Goal: Task Accomplishment & Management: Use online tool/utility

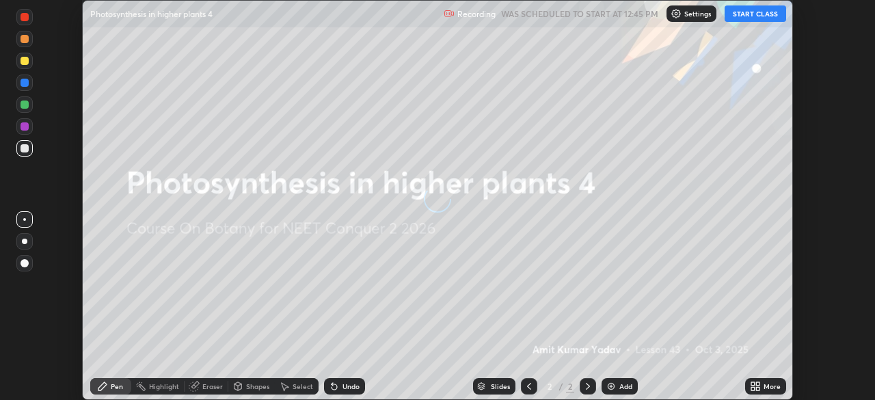
scroll to position [400, 875]
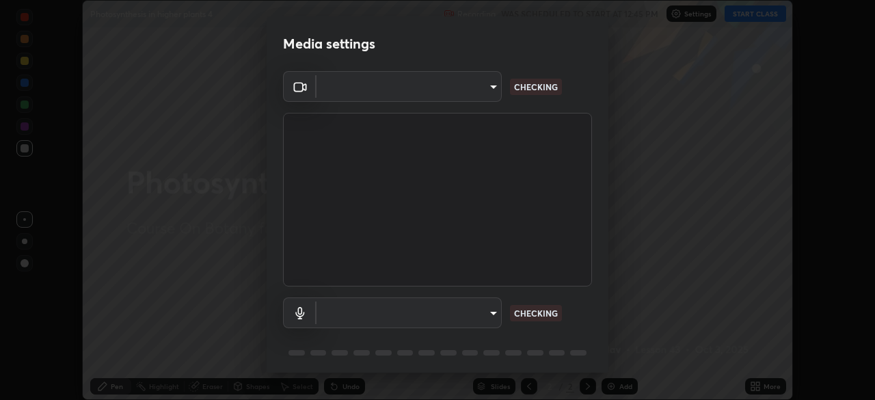
click at [768, 384] on div "Media settings ​ CHECKING ​ CHECKING 1 / 5 Next" at bounding box center [437, 200] width 875 height 400
type input "72dbdc4cc3b3af6bca7f1e75d083a577e9752a5e240e0ef97287b3c987c4367e"
type input "default"
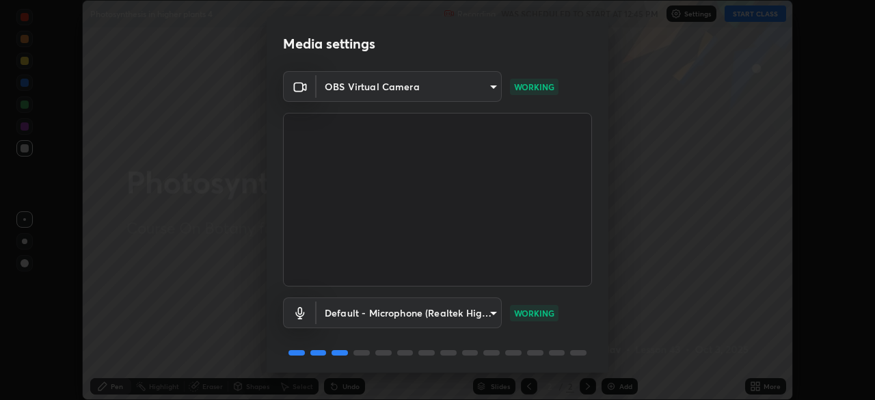
scroll to position [49, 0]
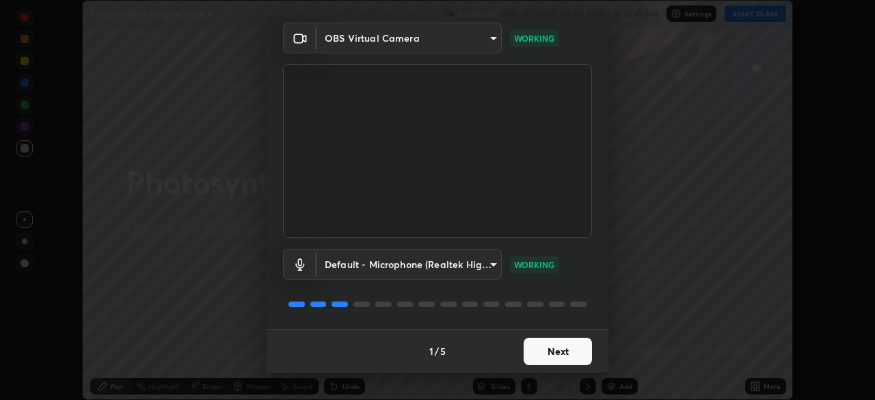
click at [562, 354] on button "Next" at bounding box center [558, 351] width 68 height 27
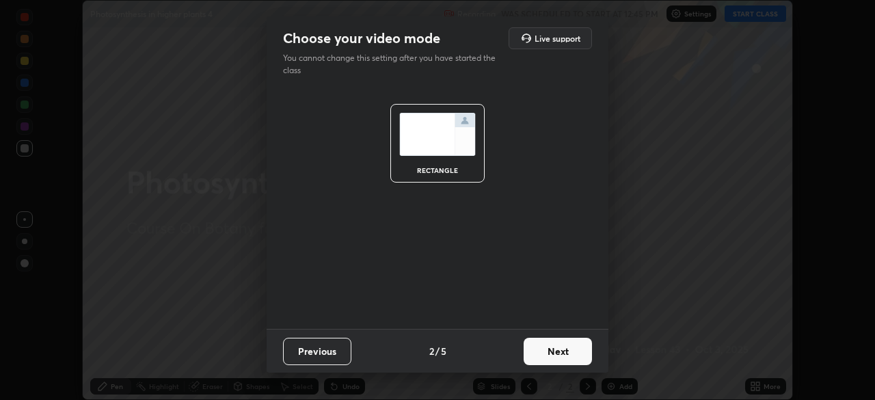
scroll to position [0, 0]
click at [563, 350] on button "Next" at bounding box center [558, 351] width 68 height 27
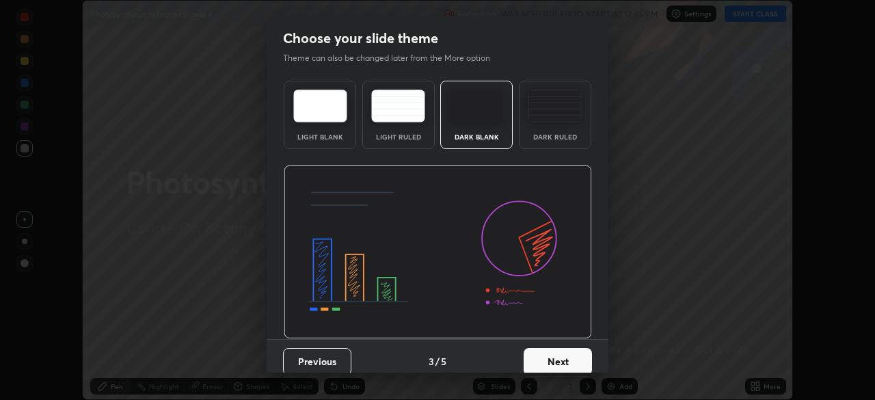
click at [565, 350] on button "Next" at bounding box center [558, 361] width 68 height 27
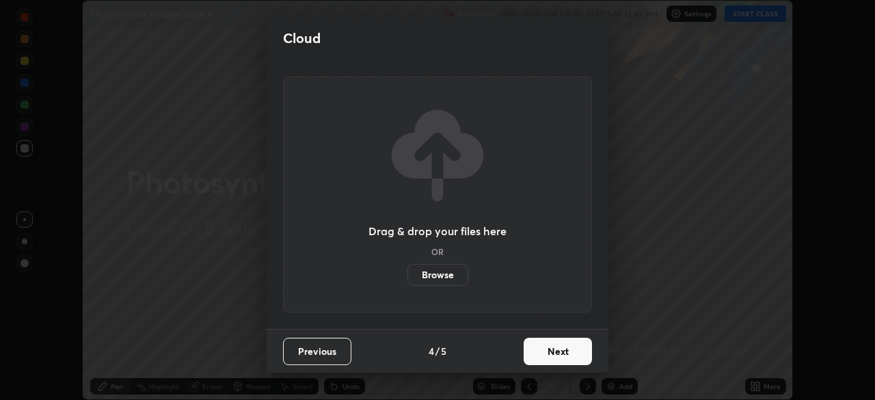
click at [563, 360] on button "Next" at bounding box center [558, 351] width 68 height 27
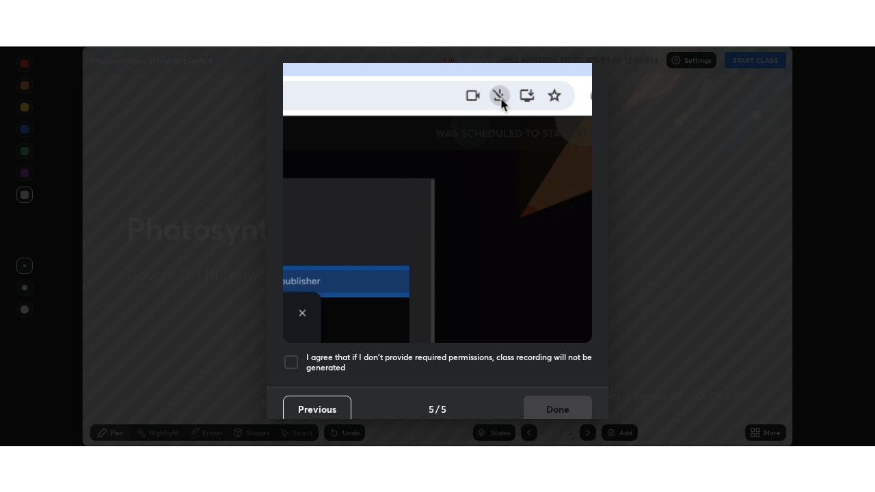
scroll to position [327, 0]
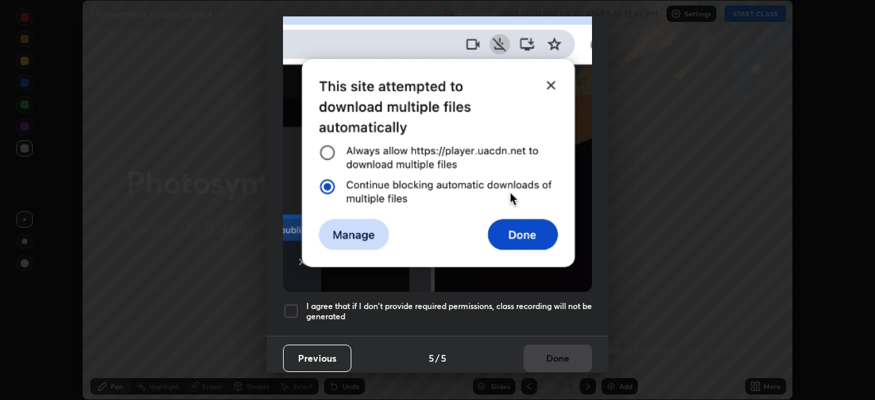
click at [564, 301] on h5 "I agree that if I don't provide required permissions, class recording will not …" at bounding box center [449, 311] width 286 height 21
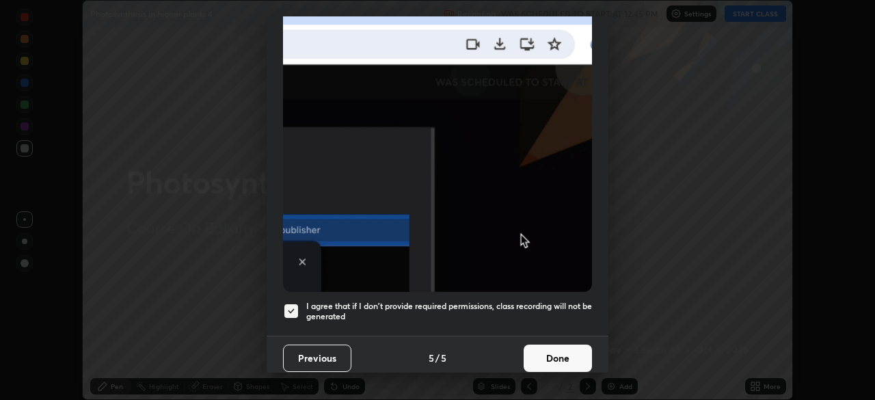
click at [566, 348] on button "Done" at bounding box center [558, 358] width 68 height 27
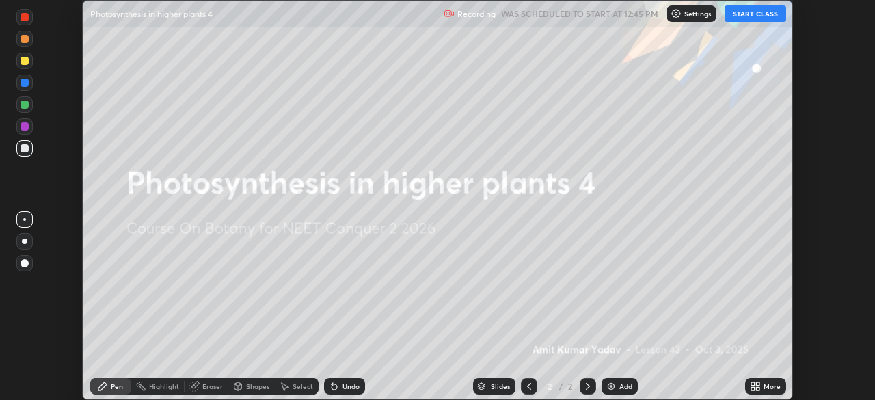
click at [756, 388] on icon at bounding box center [757, 388] width 3 height 3
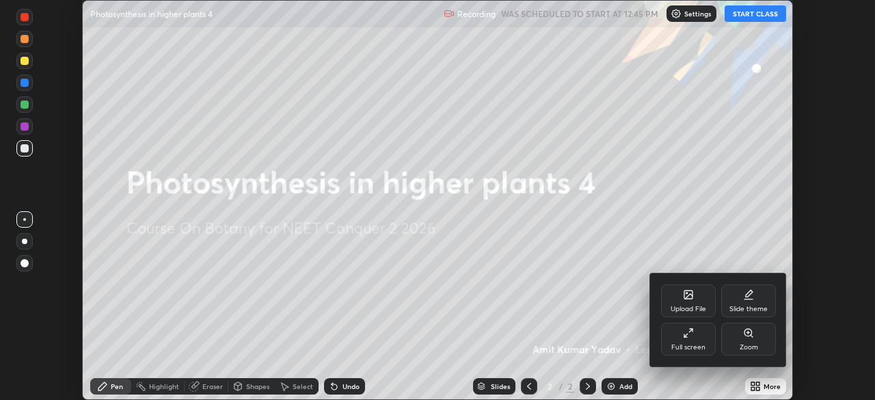
click at [694, 333] on div "Full screen" at bounding box center [688, 339] width 55 height 33
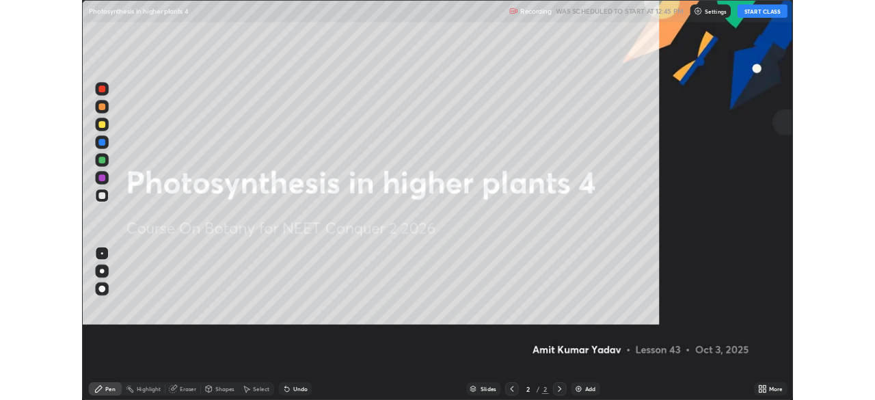
scroll to position [492, 875]
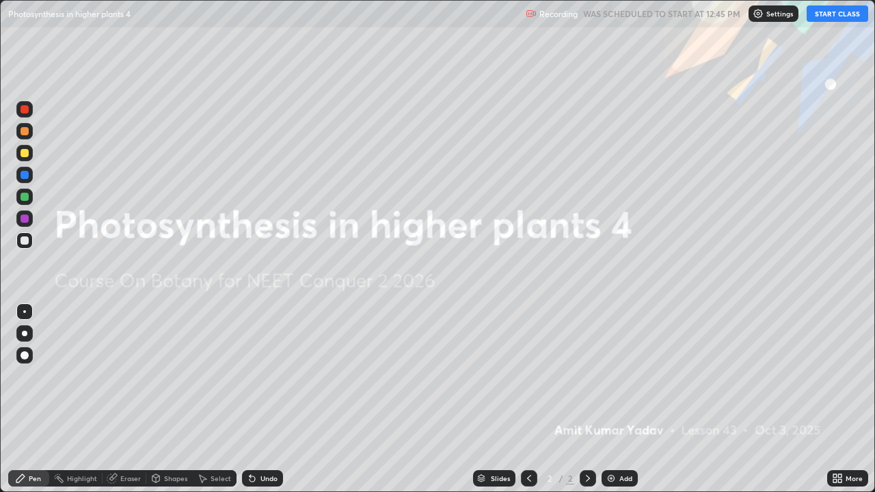
click at [818, 14] on button "START CLASS" at bounding box center [838, 13] width 62 height 16
click at [0, 383] on div "Setting up your live class" at bounding box center [437, 246] width 875 height 492
click at [626, 399] on div "Add" at bounding box center [620, 478] width 36 height 16
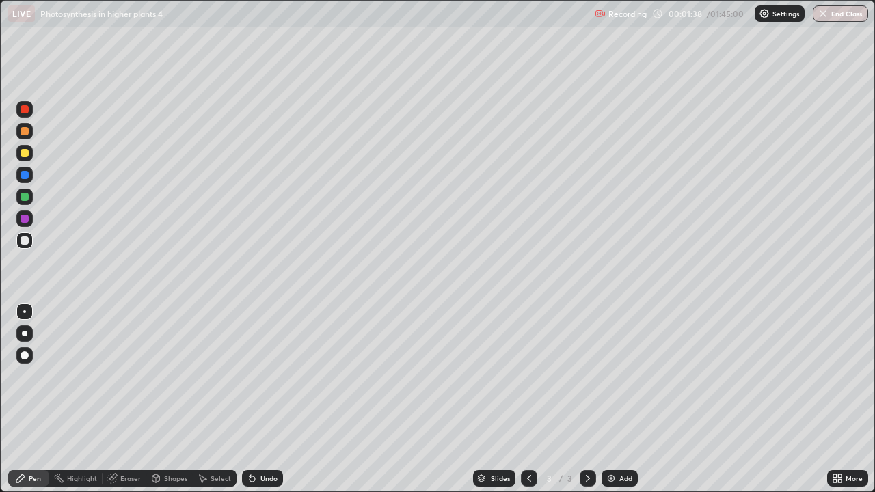
click at [837, 399] on icon at bounding box center [837, 478] width 11 height 11
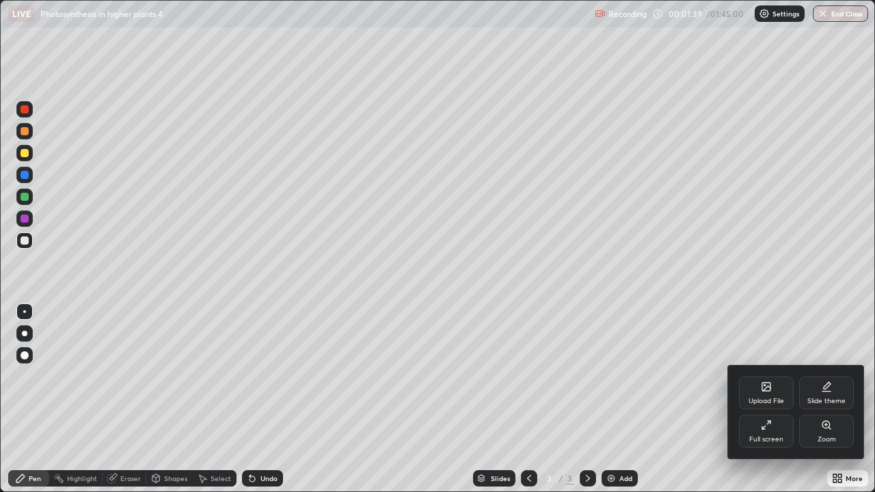
click at [768, 399] on div "Full screen" at bounding box center [766, 431] width 55 height 33
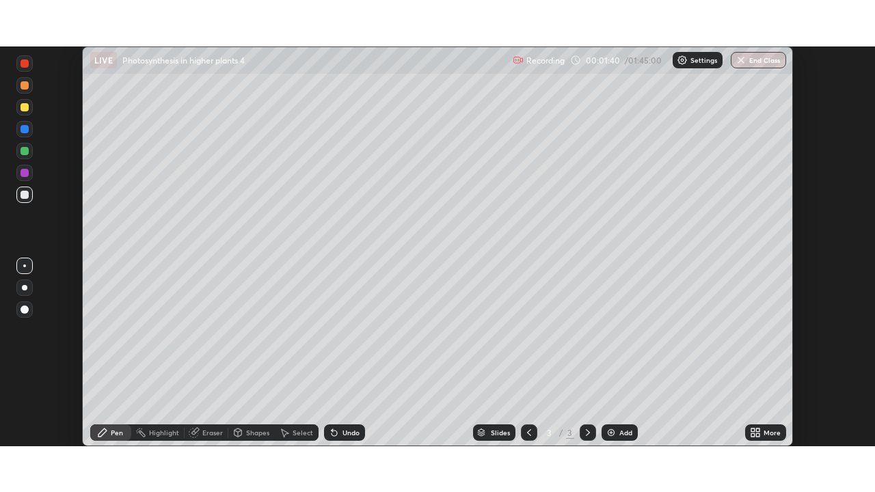
scroll to position [67965, 67490]
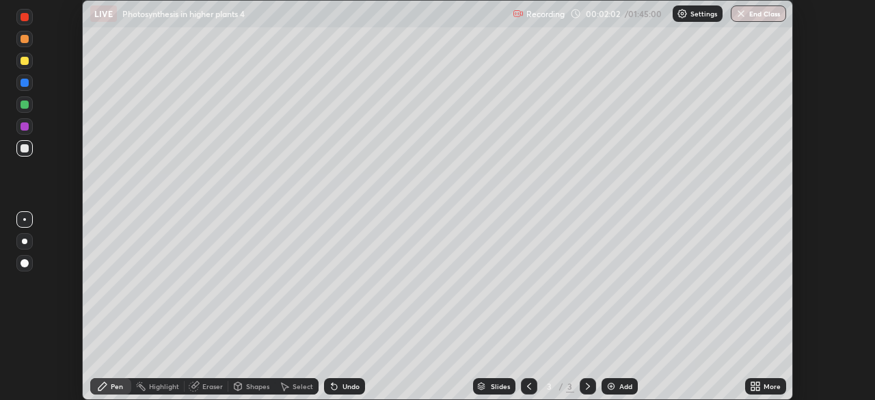
click at [753, 388] on icon at bounding box center [752, 388] width 3 height 3
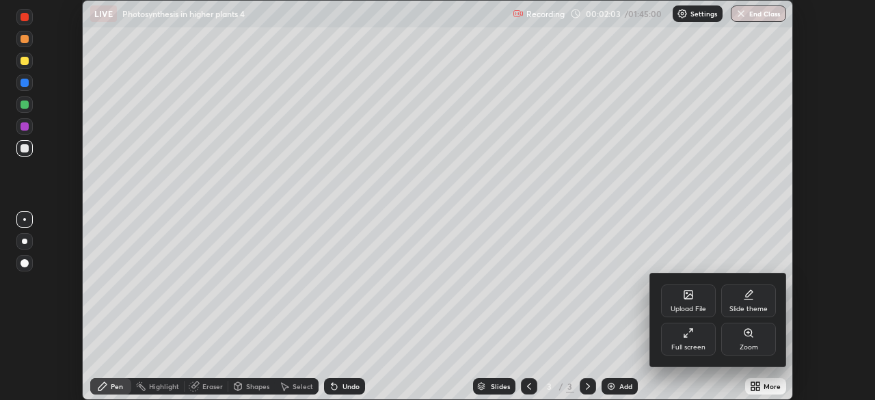
click at [690, 340] on div "Full screen" at bounding box center [688, 339] width 55 height 33
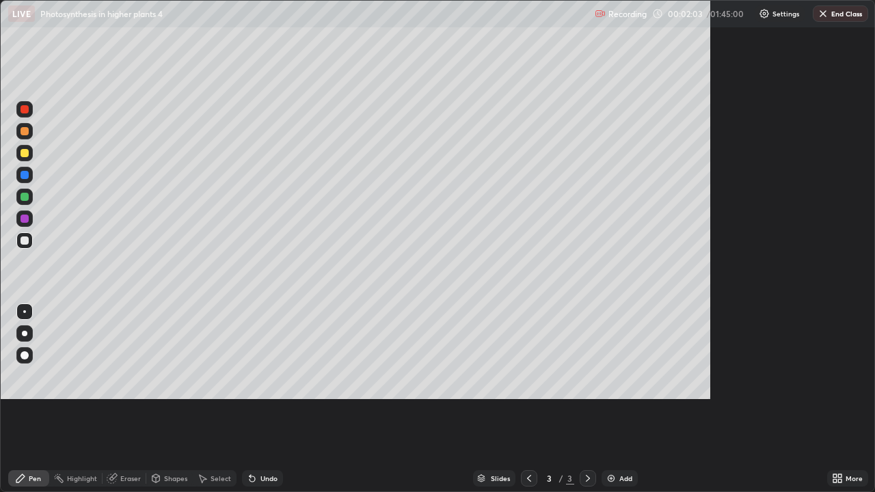
scroll to position [492, 875]
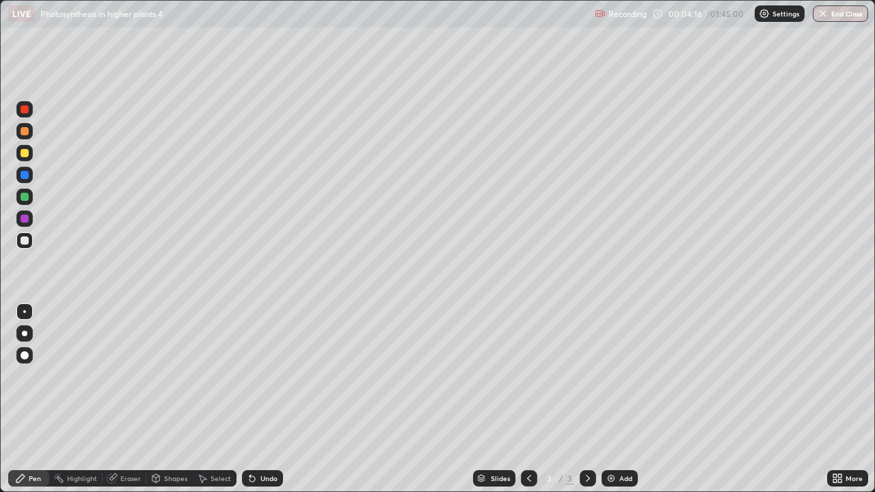
click at [270, 399] on div "Undo" at bounding box center [262, 478] width 41 height 16
click at [271, 399] on div "Undo" at bounding box center [268, 478] width 17 height 7
click at [267, 399] on div "Undo" at bounding box center [268, 478] width 17 height 7
click at [272, 399] on div "Undo" at bounding box center [268, 478] width 17 height 7
click at [273, 399] on div "Undo" at bounding box center [268, 478] width 17 height 7
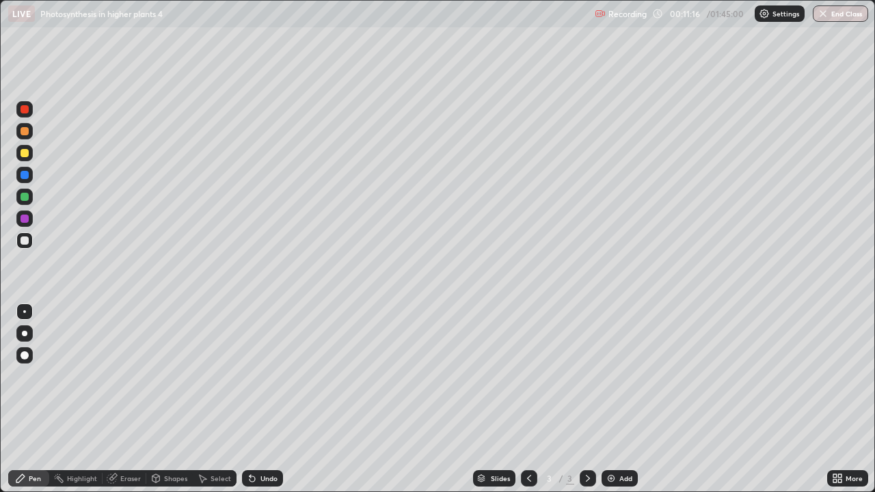
click at [621, 399] on div "Add" at bounding box center [620, 478] width 36 height 16
click at [270, 399] on div "Undo" at bounding box center [268, 478] width 17 height 7
click at [25, 111] on div at bounding box center [25, 109] width 8 height 8
click at [29, 239] on div at bounding box center [24, 240] width 16 height 16
click at [21, 115] on div at bounding box center [24, 109] width 16 height 16
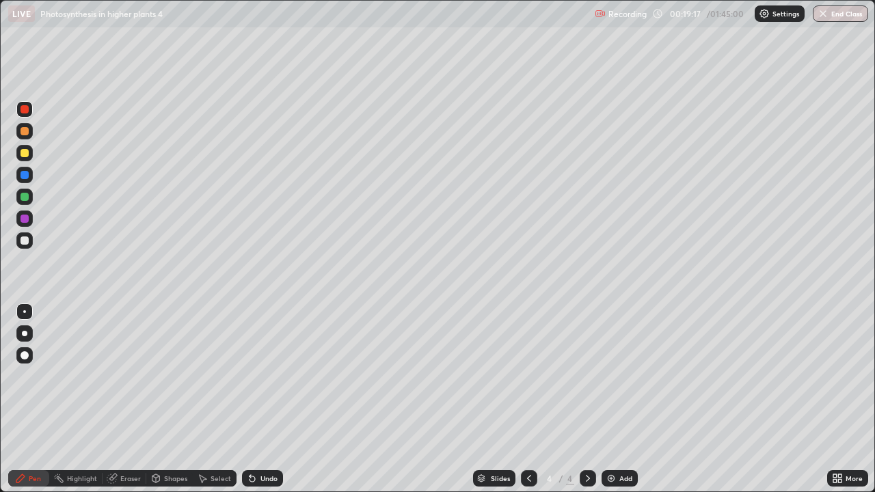
click at [133, 399] on div "Eraser" at bounding box center [130, 478] width 21 height 7
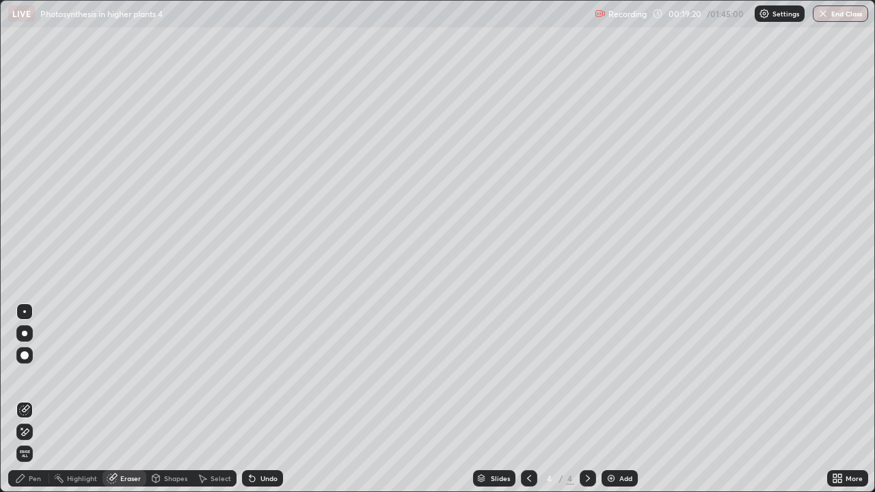
click at [40, 399] on div "Pen" at bounding box center [28, 478] width 41 height 16
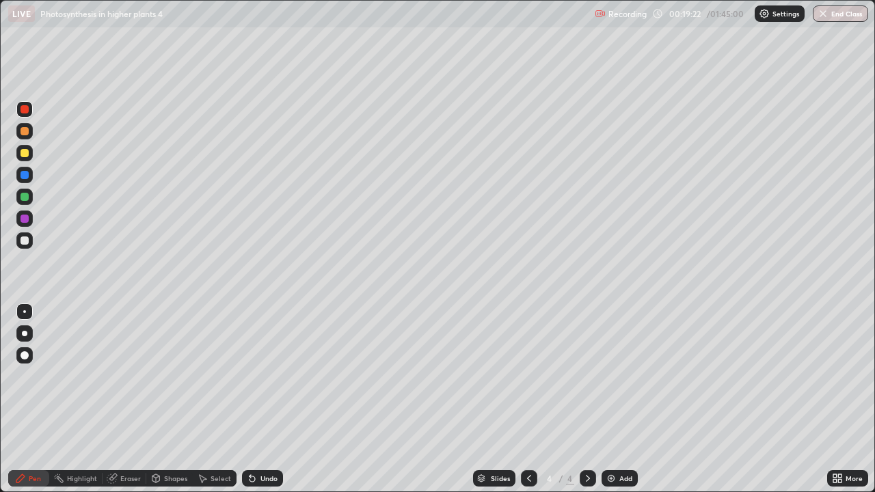
click at [25, 245] on div at bounding box center [24, 240] width 16 height 16
click at [610, 399] on img at bounding box center [611, 478] width 11 height 11
click at [274, 399] on div "Undo" at bounding box center [268, 478] width 17 height 7
click at [273, 399] on div "Undo" at bounding box center [268, 478] width 17 height 7
click at [270, 399] on div "Undo" at bounding box center [268, 478] width 17 height 7
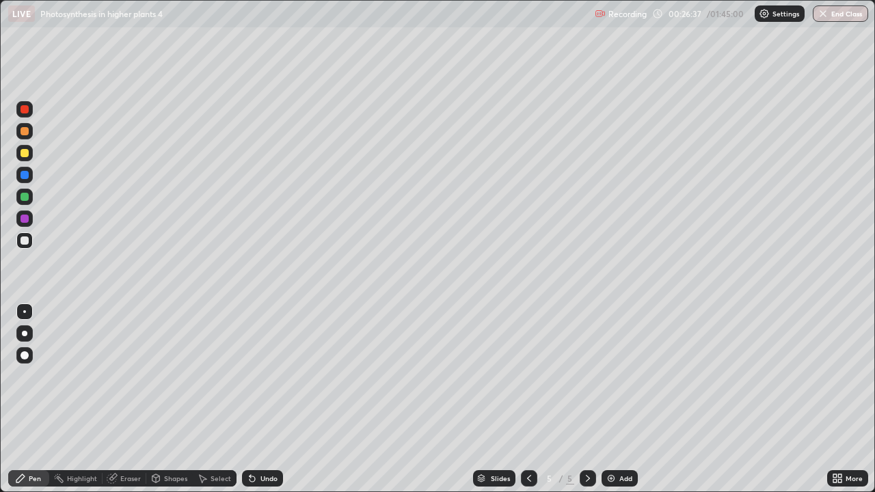
click at [271, 399] on div "Undo" at bounding box center [268, 478] width 17 height 7
click at [621, 399] on div "Add" at bounding box center [620, 478] width 36 height 16
click at [265, 399] on div "Undo" at bounding box center [262, 478] width 41 height 16
click at [267, 399] on div "Undo" at bounding box center [268, 478] width 17 height 7
click at [265, 399] on div "Undo" at bounding box center [268, 478] width 17 height 7
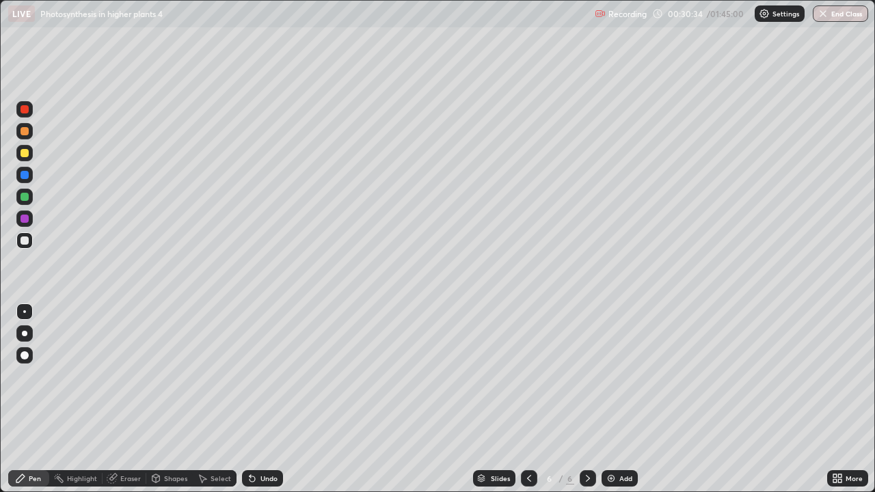
click at [267, 399] on div "Undo" at bounding box center [268, 478] width 17 height 7
click at [265, 399] on div "Undo" at bounding box center [268, 478] width 17 height 7
click at [270, 399] on div "Undo" at bounding box center [262, 478] width 41 height 16
click at [263, 399] on div "Undo" at bounding box center [268, 478] width 17 height 7
click at [267, 399] on div "Undo" at bounding box center [268, 478] width 17 height 7
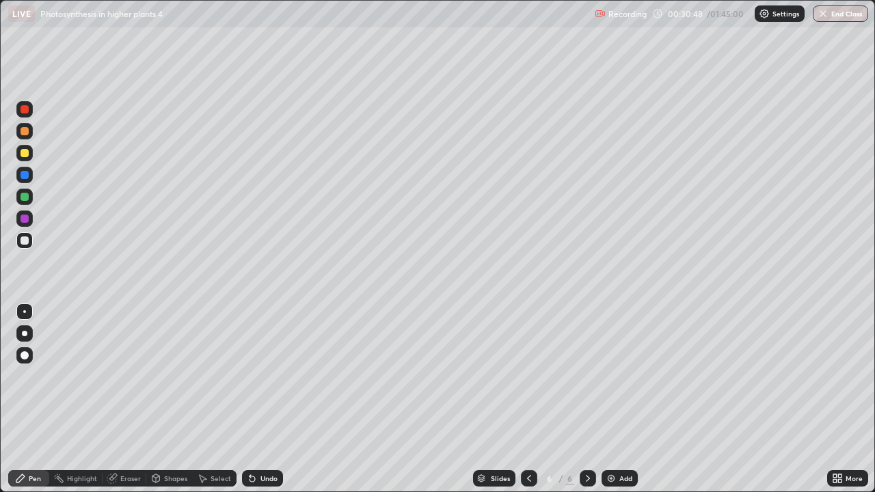
click at [276, 399] on div "Undo" at bounding box center [268, 478] width 17 height 7
click at [613, 399] on img at bounding box center [611, 478] width 11 height 11
click at [531, 399] on div at bounding box center [529, 478] width 16 height 16
click at [587, 399] on icon at bounding box center [587, 478] width 11 height 11
click at [271, 399] on div "Undo" at bounding box center [262, 478] width 41 height 16
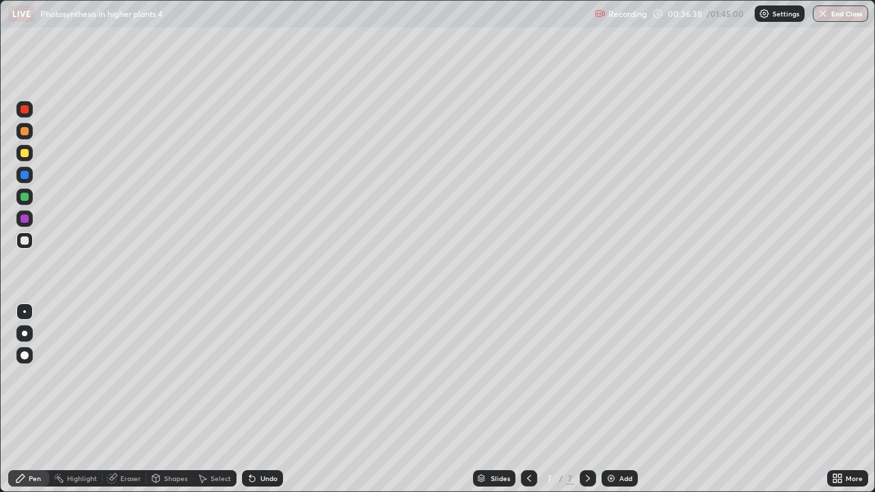
click at [273, 399] on div "Undo" at bounding box center [268, 478] width 17 height 7
click at [269, 399] on div "Undo" at bounding box center [268, 478] width 17 height 7
click at [140, 399] on div "Eraser" at bounding box center [125, 478] width 44 height 16
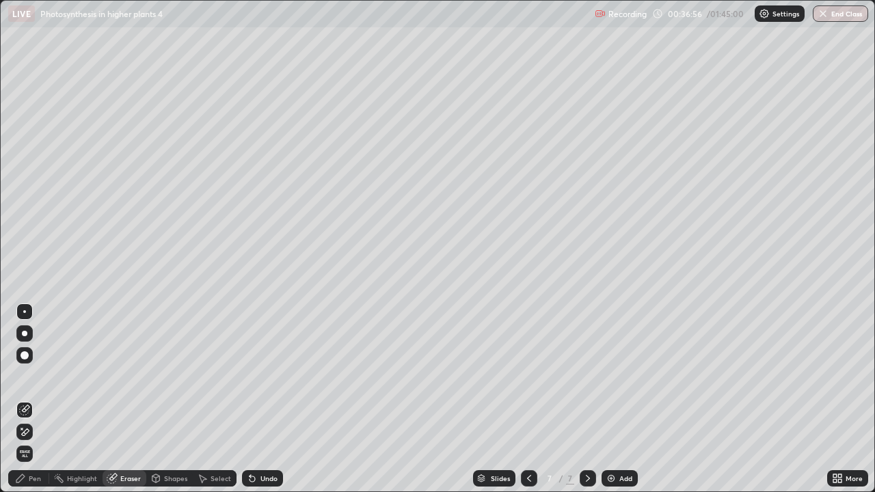
click at [42, 399] on div "Pen" at bounding box center [28, 478] width 41 height 16
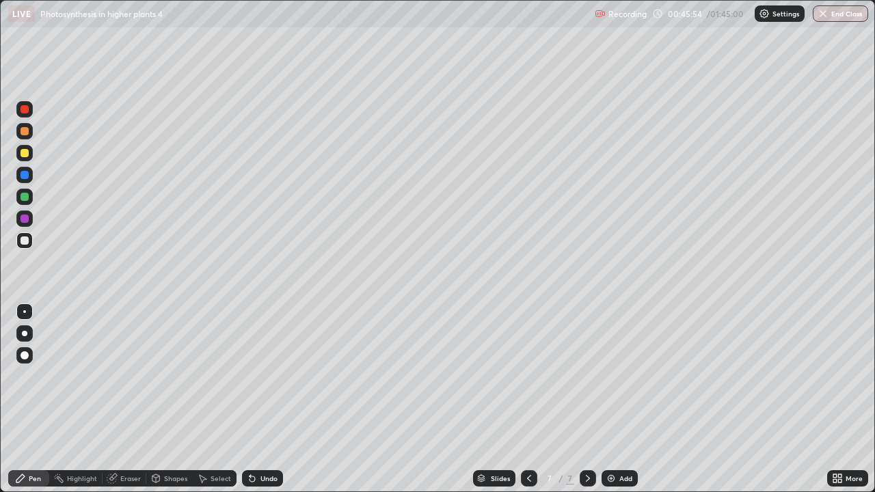
click at [138, 399] on div "Eraser" at bounding box center [125, 478] width 44 height 16
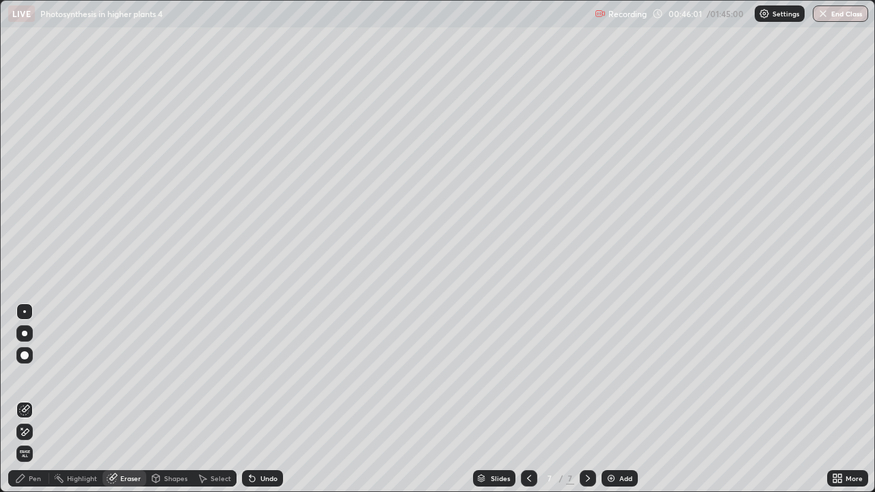
click at [37, 399] on div "Pen" at bounding box center [35, 478] width 12 height 7
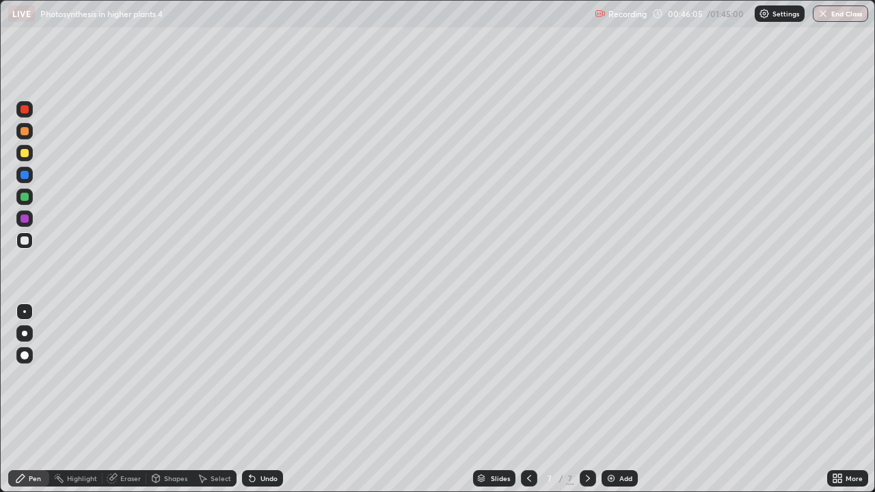
click at [626, 399] on div "Add" at bounding box center [625, 478] width 13 height 7
click at [624, 399] on div "Add" at bounding box center [625, 478] width 13 height 7
click at [528, 399] on icon at bounding box center [529, 478] width 11 height 11
click at [592, 399] on div at bounding box center [588, 478] width 16 height 16
click at [271, 399] on div "Undo" at bounding box center [268, 478] width 17 height 7
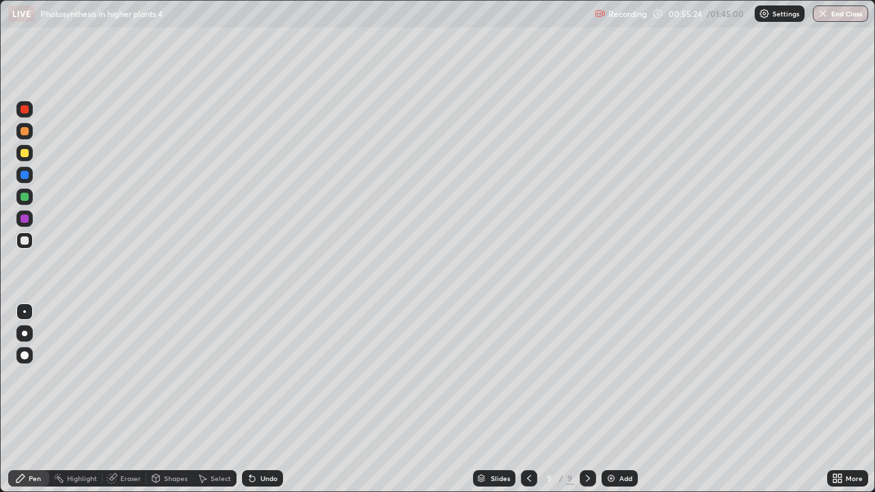
click at [265, 399] on div "Undo" at bounding box center [268, 478] width 17 height 7
click at [262, 399] on div "Undo" at bounding box center [268, 478] width 17 height 7
click at [272, 399] on div "Undo" at bounding box center [268, 478] width 17 height 7
click at [270, 399] on div "Undo" at bounding box center [268, 478] width 17 height 7
click at [274, 399] on div "Undo" at bounding box center [268, 478] width 17 height 7
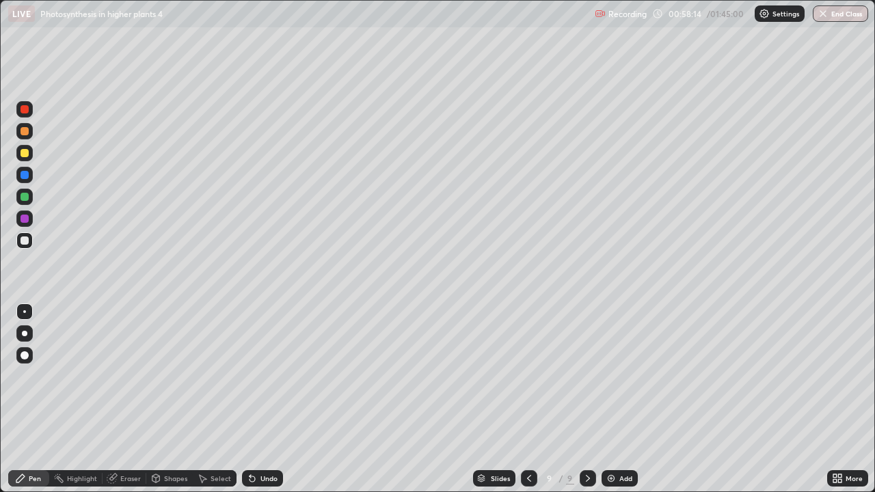
click at [274, 399] on div "Undo" at bounding box center [268, 478] width 17 height 7
click at [275, 399] on div "Undo" at bounding box center [268, 478] width 17 height 7
click at [276, 399] on div "Undo" at bounding box center [268, 478] width 17 height 7
click at [620, 399] on div "Add" at bounding box center [625, 478] width 13 height 7
click at [134, 399] on div "Eraser" at bounding box center [130, 478] width 21 height 7
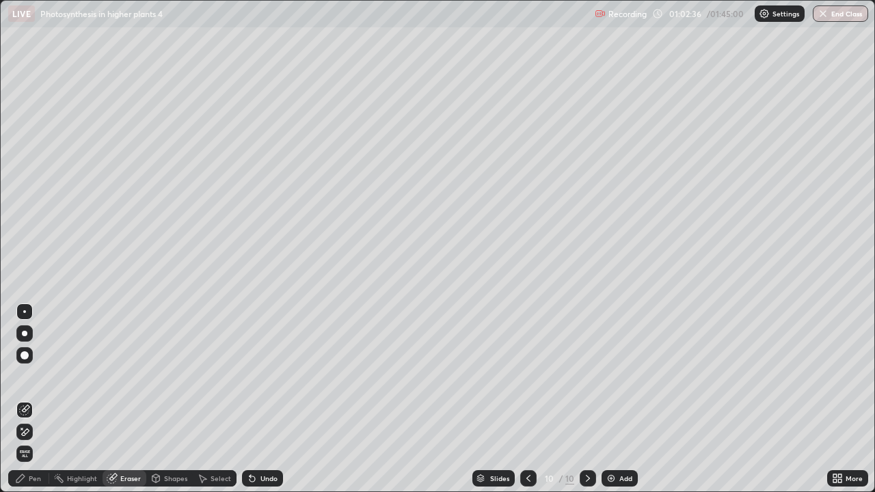
click at [33, 399] on div "Pen" at bounding box center [35, 478] width 12 height 7
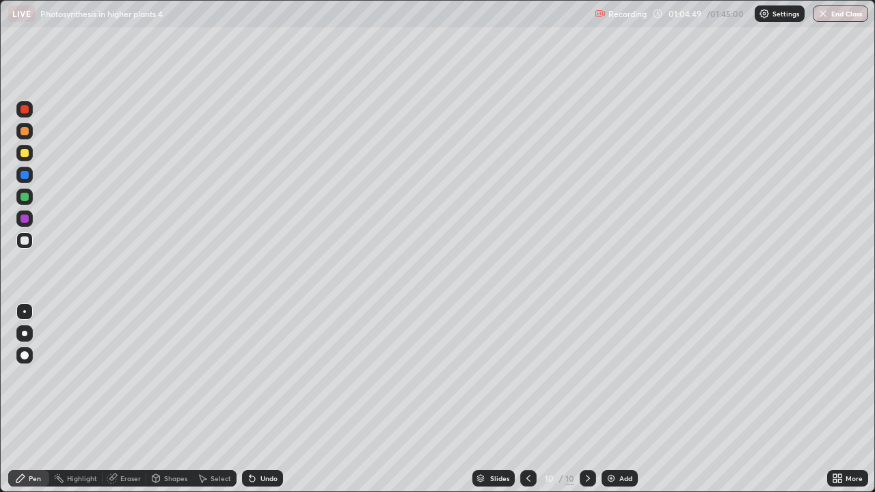
click at [276, 399] on div "Undo" at bounding box center [262, 478] width 41 height 16
click at [256, 399] on div "Undo" at bounding box center [262, 478] width 41 height 16
click at [263, 399] on div "Undo" at bounding box center [268, 478] width 17 height 7
click at [267, 399] on div "Undo" at bounding box center [268, 478] width 17 height 7
click at [874, 81] on div "Setting up your live class" at bounding box center [437, 246] width 875 height 492
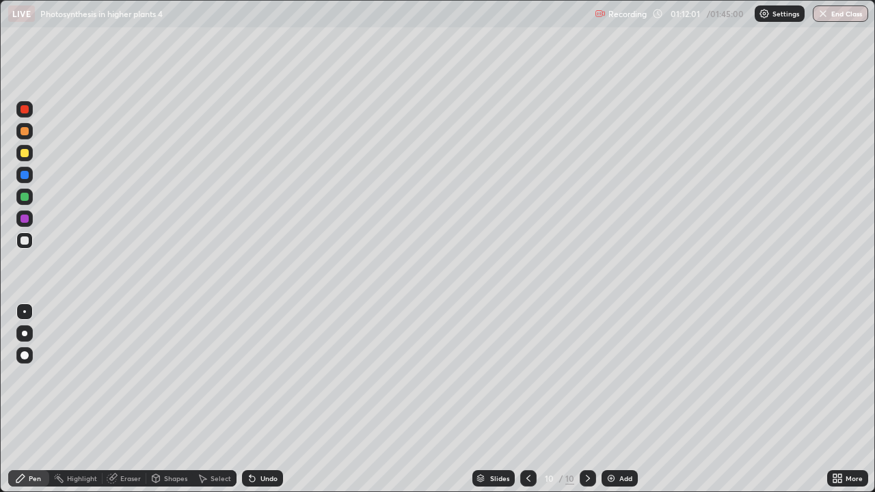
click at [628, 399] on div "Add" at bounding box center [625, 478] width 13 height 7
click at [129, 399] on div "Eraser" at bounding box center [130, 478] width 21 height 7
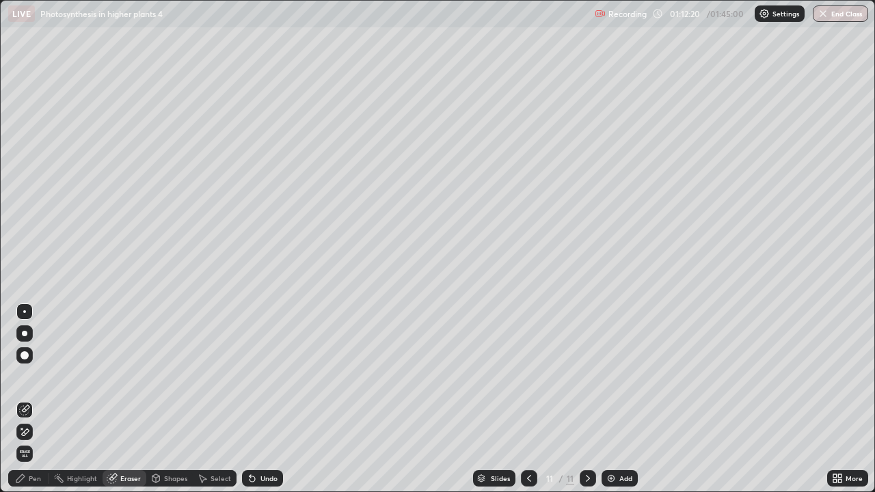
click at [38, 399] on div "Pen" at bounding box center [28, 478] width 41 height 16
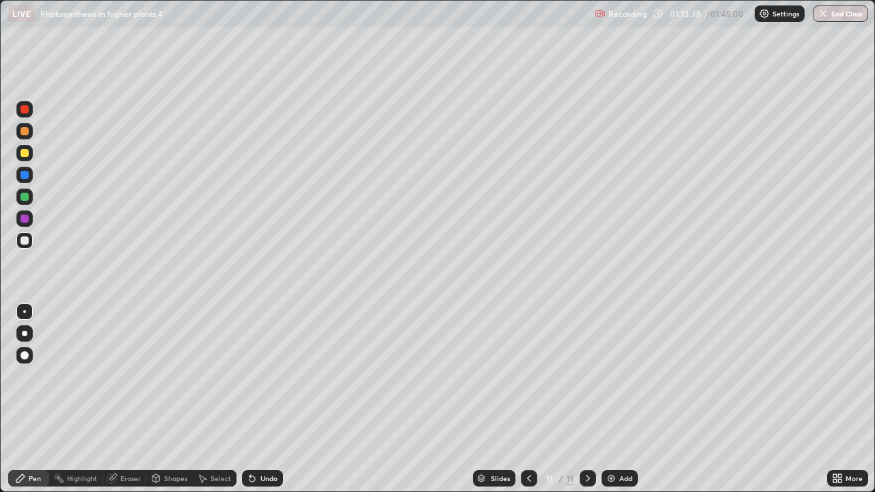
click at [268, 399] on div "Undo" at bounding box center [268, 478] width 17 height 7
click at [269, 399] on div "Undo" at bounding box center [262, 478] width 41 height 16
click at [270, 399] on div "Undo" at bounding box center [268, 478] width 17 height 7
click at [271, 399] on div "Undo" at bounding box center [268, 478] width 17 height 7
click at [255, 399] on icon at bounding box center [252, 478] width 11 height 11
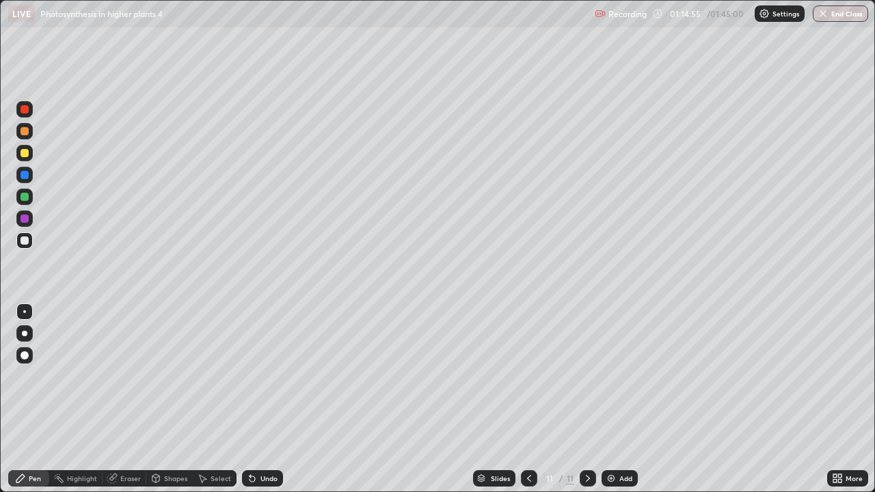
click at [261, 399] on div "Undo" at bounding box center [268, 478] width 17 height 7
click at [269, 399] on div "Undo" at bounding box center [262, 478] width 41 height 16
click at [270, 399] on div "Undo" at bounding box center [262, 478] width 41 height 16
click at [269, 399] on div "Undo" at bounding box center [262, 478] width 41 height 16
click at [262, 399] on div "Undo" at bounding box center [268, 478] width 17 height 7
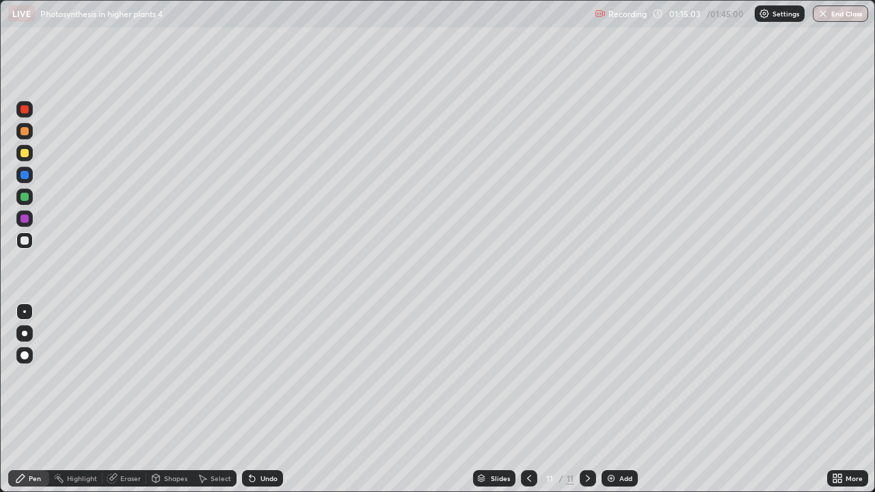
click at [265, 399] on div "Undo" at bounding box center [268, 478] width 17 height 7
click at [626, 399] on div "Add" at bounding box center [625, 478] width 13 height 7
click at [271, 399] on div "Undo" at bounding box center [268, 478] width 17 height 7
click at [273, 399] on div "Undo" at bounding box center [262, 478] width 41 height 16
click at [267, 399] on div "Undo" at bounding box center [268, 478] width 17 height 7
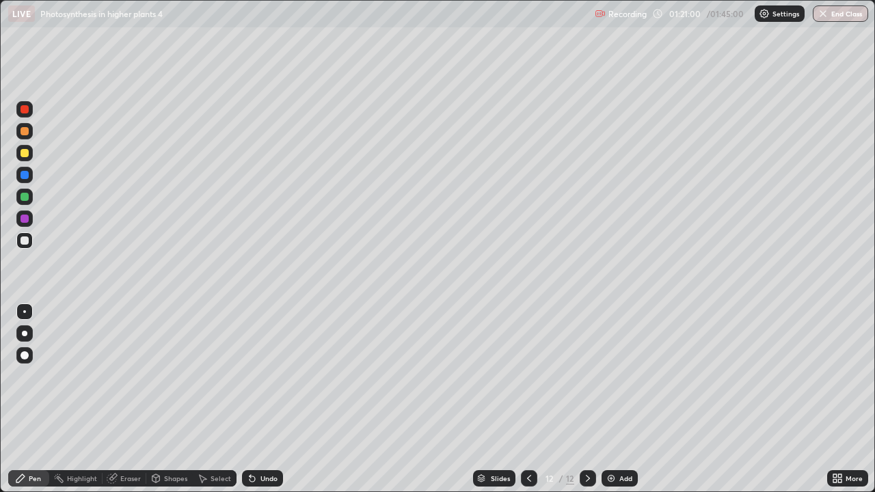
click at [263, 399] on div "Undo" at bounding box center [268, 478] width 17 height 7
click at [265, 399] on div "Undo" at bounding box center [262, 478] width 41 height 16
click at [260, 399] on div "Undo" at bounding box center [268, 478] width 17 height 7
click at [267, 399] on div "Undo" at bounding box center [268, 478] width 17 height 7
click at [133, 399] on div "Eraser" at bounding box center [130, 478] width 21 height 7
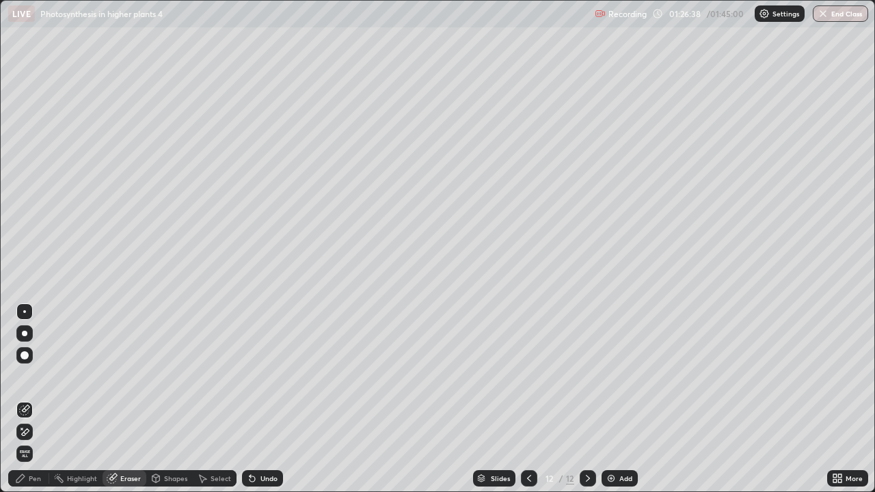
click at [39, 399] on div "Pen" at bounding box center [35, 478] width 12 height 7
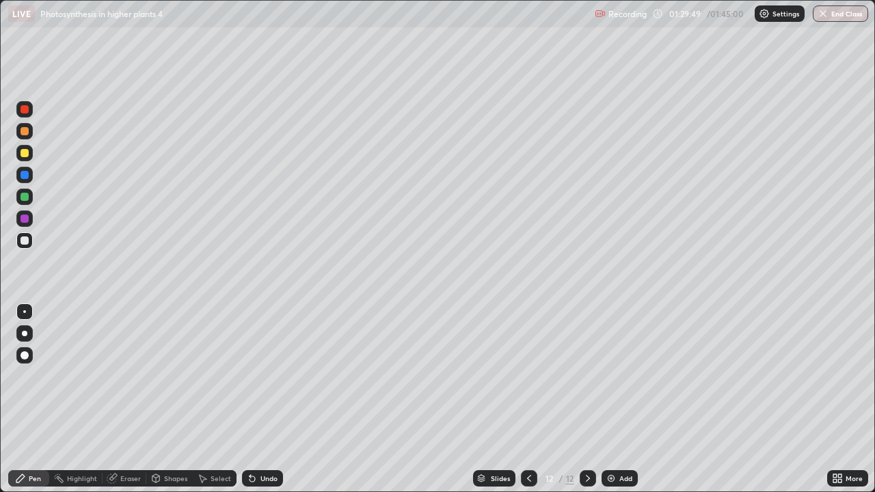
click at [614, 399] on img at bounding box center [611, 478] width 11 height 11
click at [25, 110] on div at bounding box center [25, 109] width 8 height 8
click at [22, 197] on div at bounding box center [25, 197] width 8 height 8
click at [27, 219] on div at bounding box center [25, 219] width 8 height 8
click at [25, 244] on div at bounding box center [25, 241] width 8 height 8
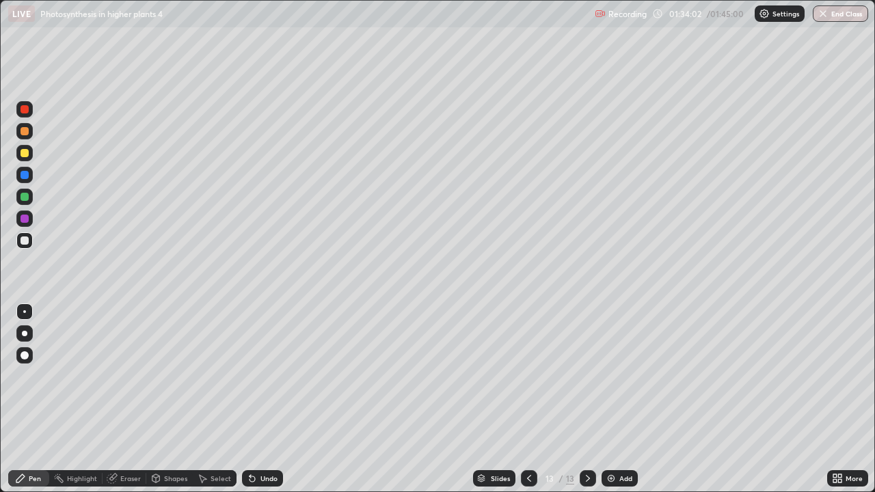
click at [32, 245] on div at bounding box center [24, 240] width 16 height 16
click at [25, 111] on div at bounding box center [25, 109] width 8 height 8
click at [27, 243] on div at bounding box center [25, 241] width 8 height 8
click at [30, 193] on div at bounding box center [24, 197] width 16 height 16
click at [25, 240] on div at bounding box center [25, 241] width 8 height 8
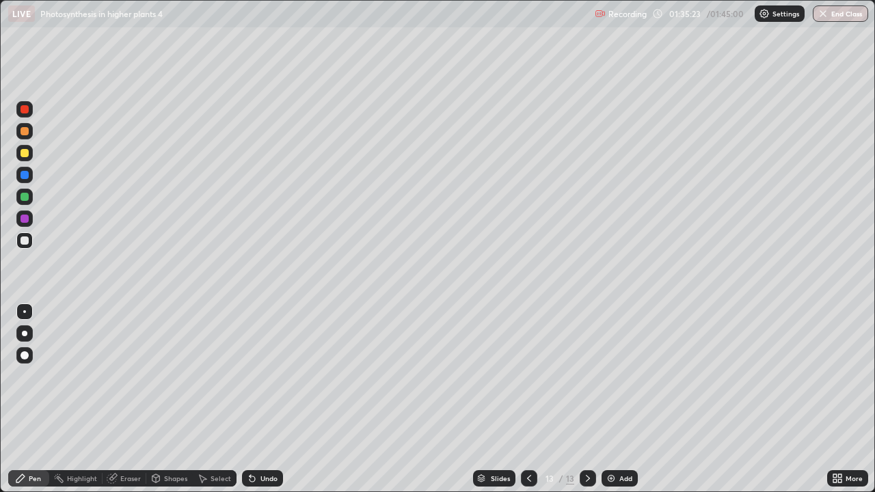
click at [27, 198] on div at bounding box center [25, 197] width 8 height 8
click at [27, 222] on div at bounding box center [25, 219] width 8 height 8
click at [24, 247] on div at bounding box center [24, 240] width 16 height 16
click at [273, 399] on div "Undo" at bounding box center [268, 478] width 17 height 7
click at [269, 399] on div "Undo" at bounding box center [268, 478] width 17 height 7
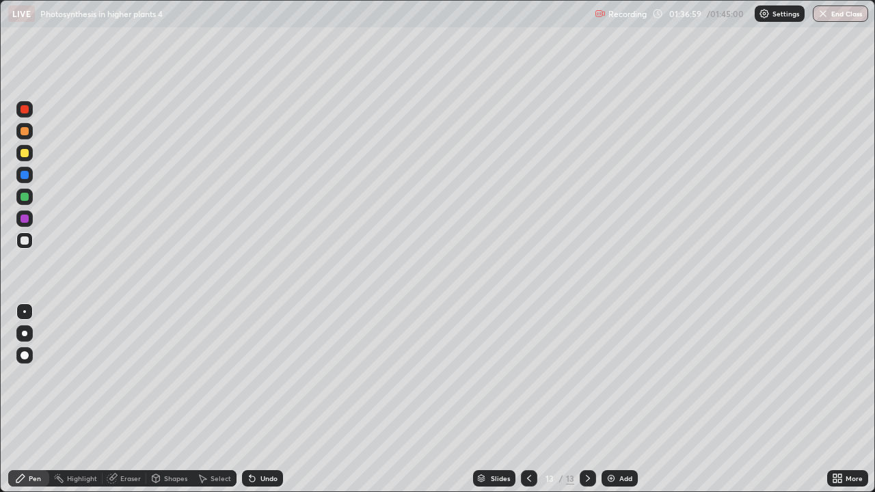
click at [271, 399] on div "Undo" at bounding box center [268, 478] width 17 height 7
click at [27, 239] on div at bounding box center [25, 241] width 8 height 8
click at [608, 399] on img at bounding box center [611, 478] width 11 height 11
click at [27, 112] on div at bounding box center [25, 109] width 8 height 8
click at [266, 399] on div "Undo" at bounding box center [268, 478] width 17 height 7
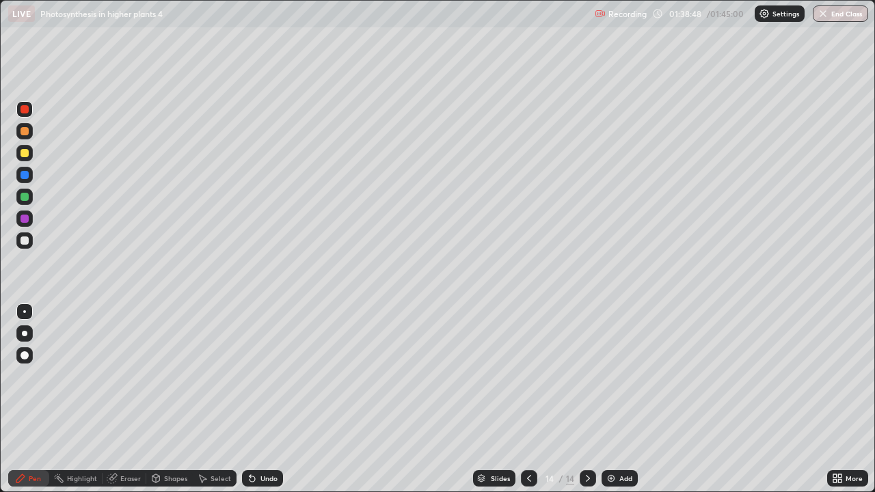
click at [27, 198] on div at bounding box center [25, 197] width 8 height 8
click at [27, 244] on div at bounding box center [25, 241] width 8 height 8
click at [28, 239] on div at bounding box center [25, 241] width 8 height 8
click at [27, 198] on div at bounding box center [25, 197] width 8 height 8
click at [31, 240] on div at bounding box center [24, 240] width 16 height 16
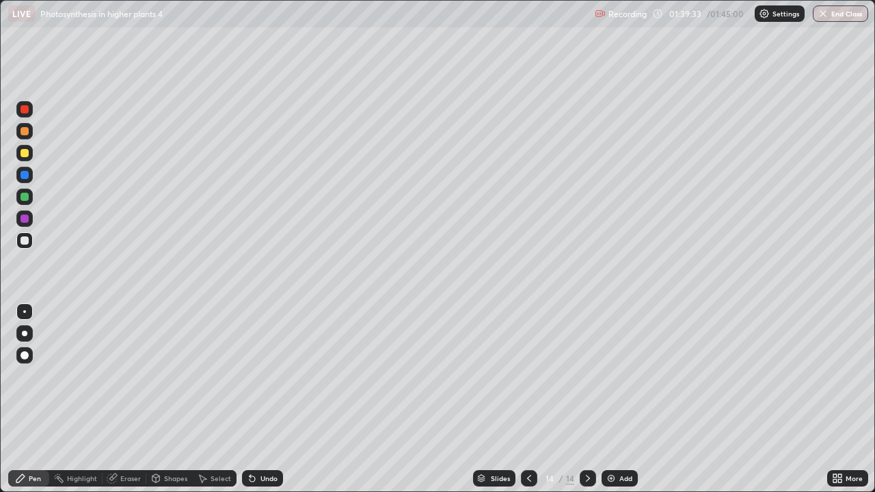
click at [25, 196] on div at bounding box center [25, 197] width 8 height 8
click at [28, 217] on div at bounding box center [25, 219] width 8 height 8
click at [25, 245] on div at bounding box center [24, 240] width 16 height 16
click at [29, 245] on div at bounding box center [24, 240] width 16 height 16
click at [269, 399] on div "Undo" at bounding box center [262, 478] width 41 height 16
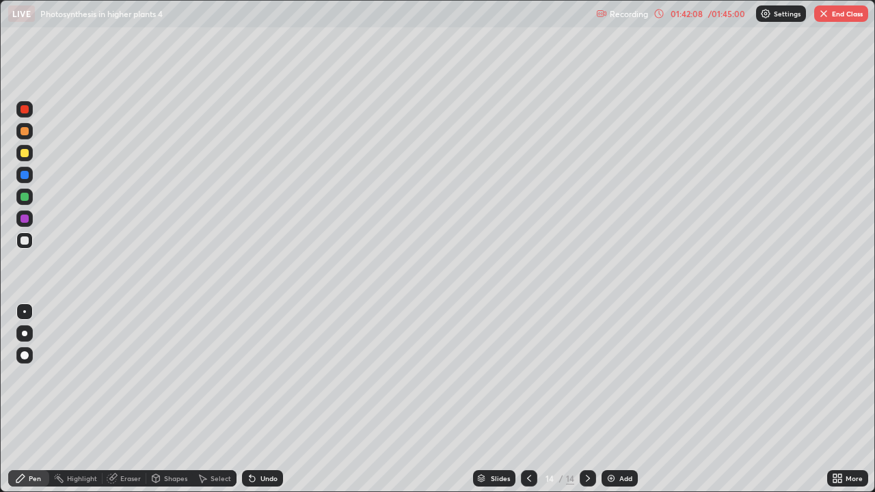
click at [29, 158] on div at bounding box center [24, 153] width 16 height 16
click at [28, 243] on div at bounding box center [24, 240] width 16 height 16
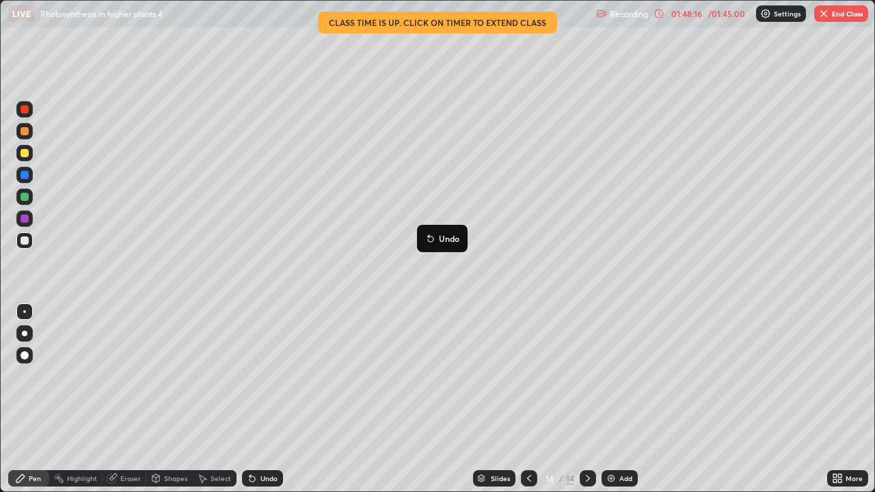
click at [28, 109] on div at bounding box center [25, 109] width 8 height 8
click at [38, 172] on div "Erase all" at bounding box center [24, 246] width 33 height 438
click at [739, 16] on div "/ 01:45:00" at bounding box center [727, 14] width 42 height 8
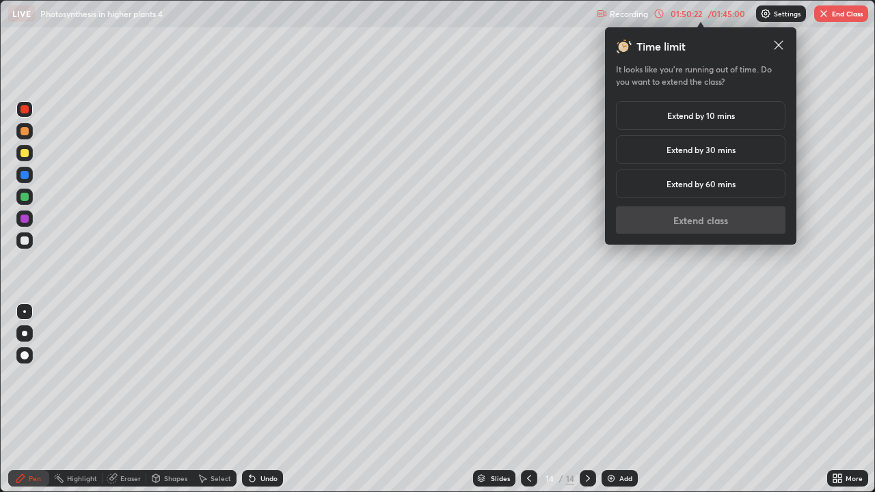
click at [718, 120] on h5 "Extend by 10 mins" at bounding box center [701, 115] width 68 height 12
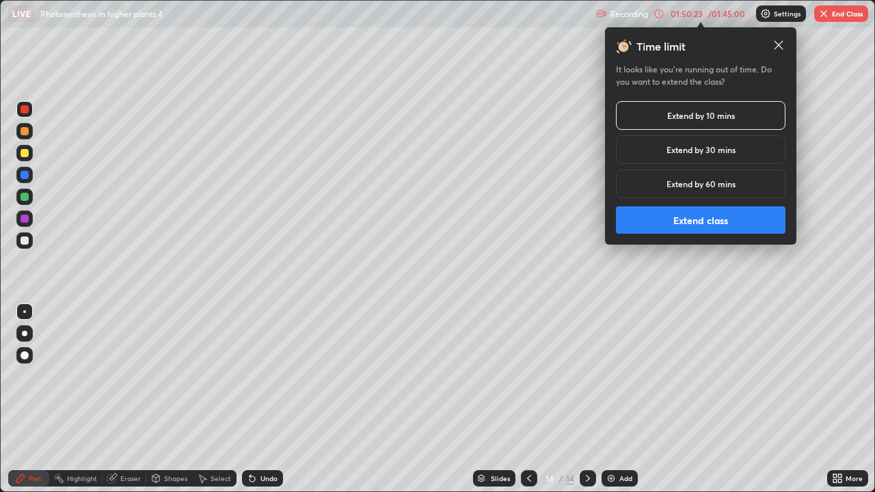
click at [721, 224] on button "Extend class" at bounding box center [701, 219] width 170 height 27
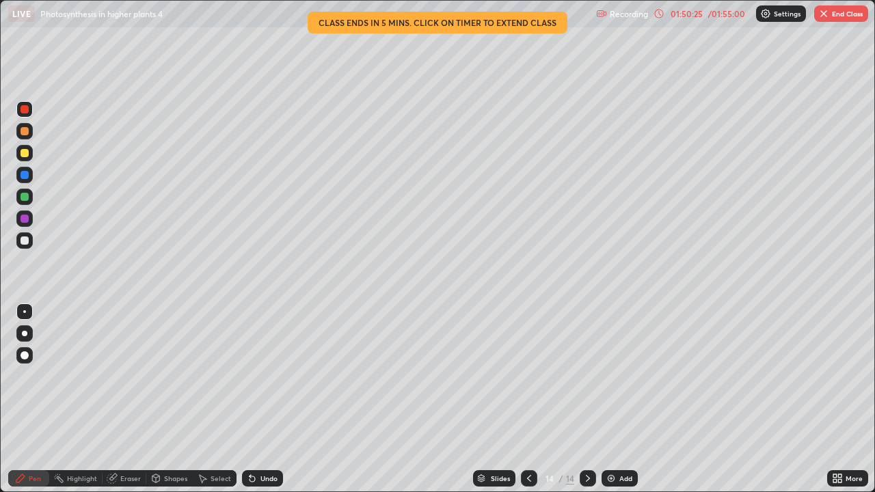
click at [838, 14] on button "End Class" at bounding box center [841, 13] width 54 height 16
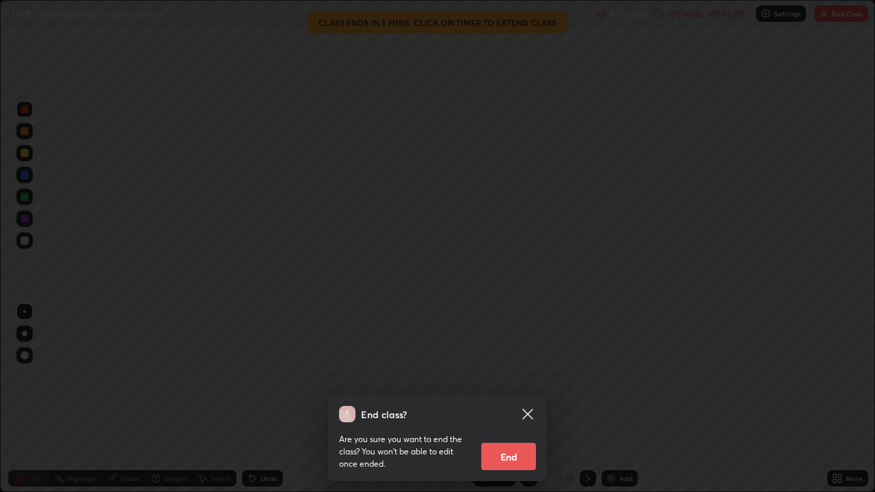
click at [520, 399] on button "End" at bounding box center [508, 456] width 55 height 27
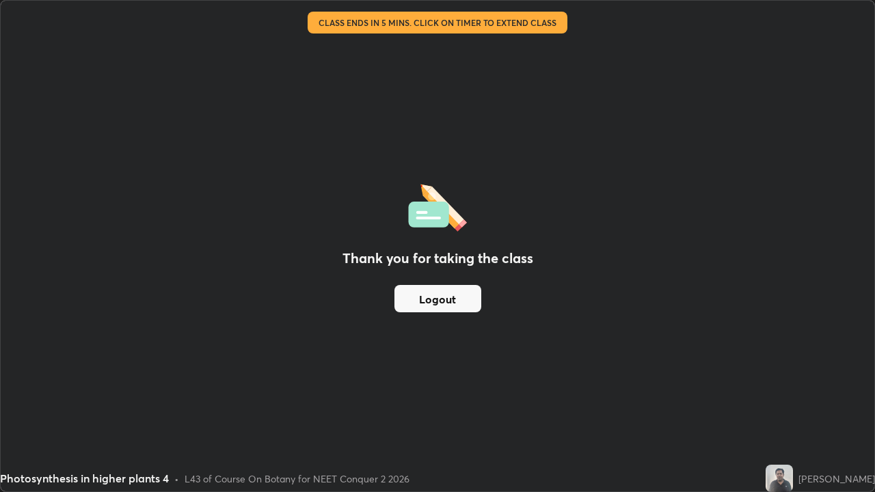
click at [441, 301] on button "Logout" at bounding box center [437, 298] width 87 height 27
